Goal: Task Accomplishment & Management: Complete application form

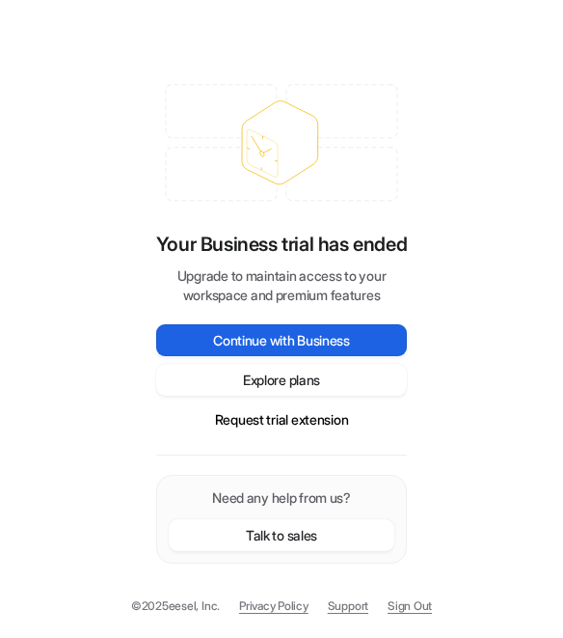
click at [286, 343] on button "Continue with Business" at bounding box center [281, 340] width 251 height 32
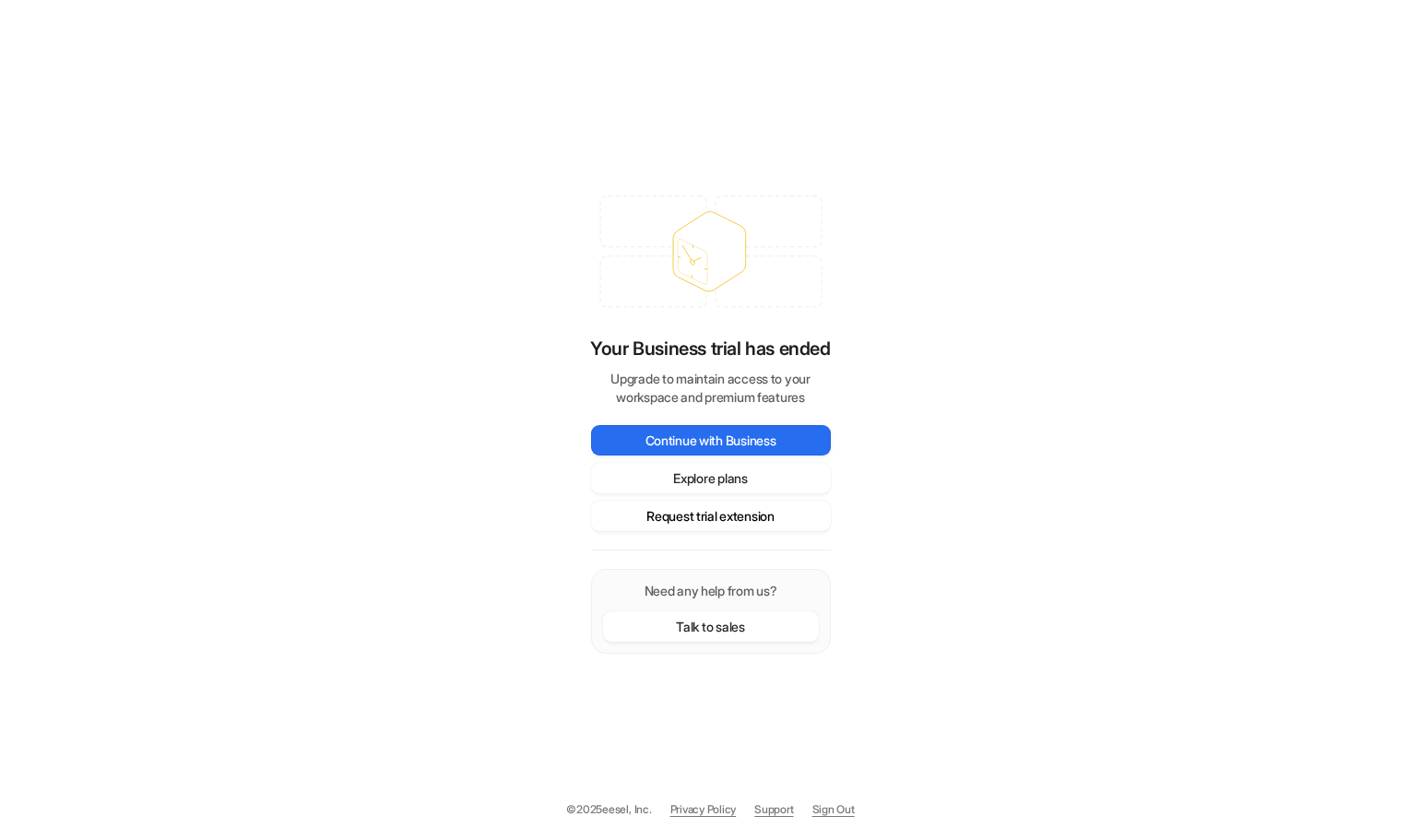
click at [690, 523] on button "Request trial extension" at bounding box center [710, 516] width 240 height 31
